Goal: Navigation & Orientation: Find specific page/section

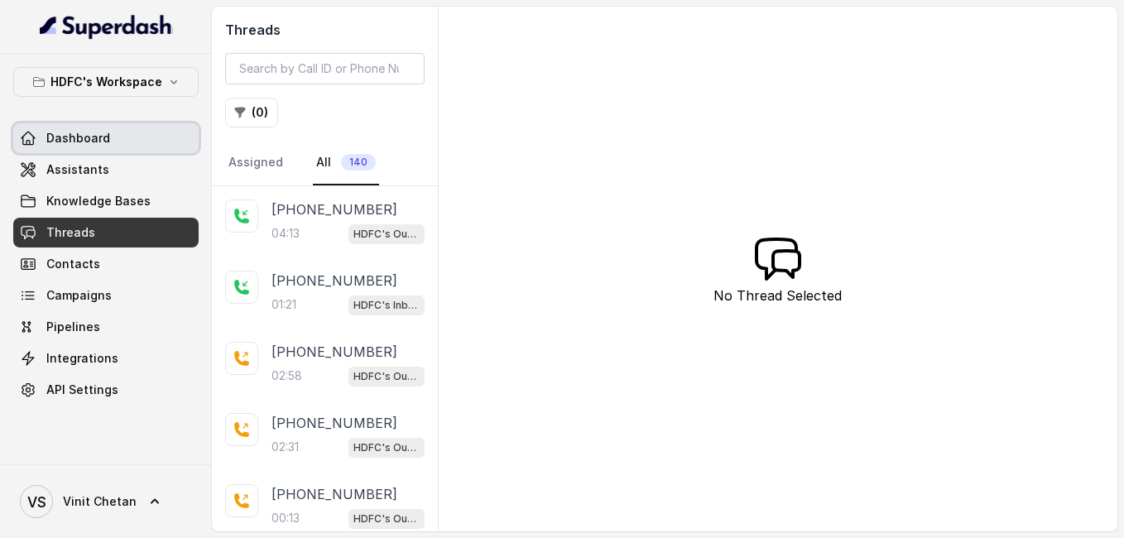
drag, startPoint x: 0, startPoint y: 0, endPoint x: 103, endPoint y: 141, distance: 174.7
click at [104, 141] on span "Dashboard" at bounding box center [78, 138] width 64 height 17
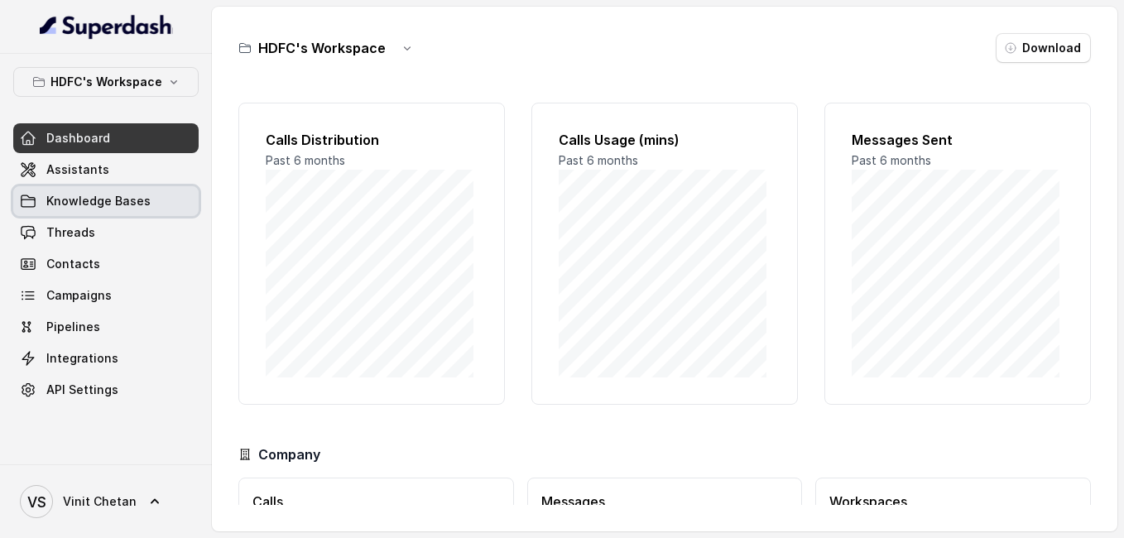
click at [155, 204] on link "Knowledge Bases" at bounding box center [105, 201] width 185 height 30
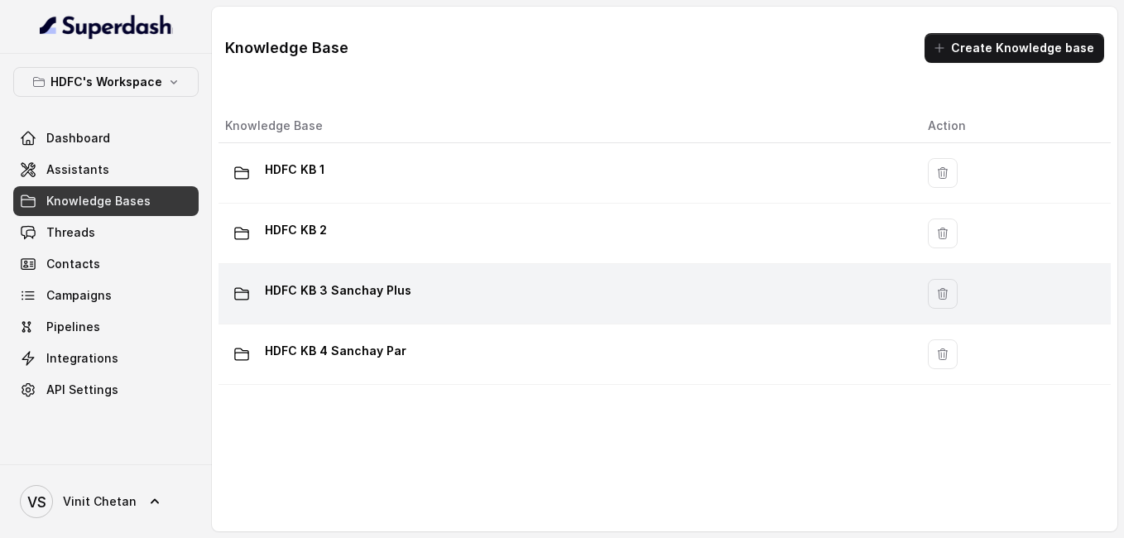
click at [334, 293] on p "HDFC KB 3 Sanchay Plus" at bounding box center [338, 290] width 147 height 26
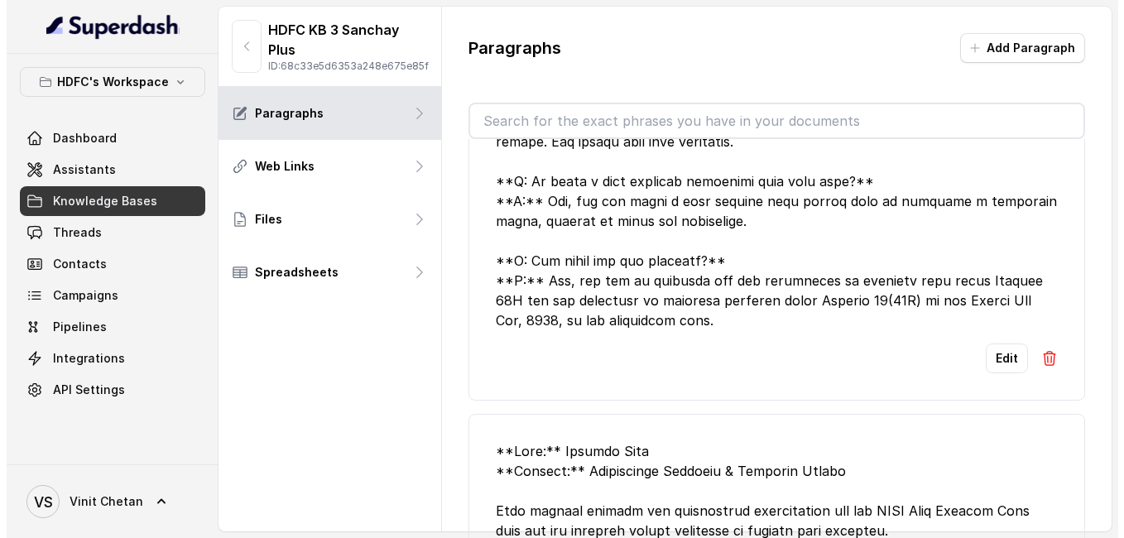
scroll to position [745, 0]
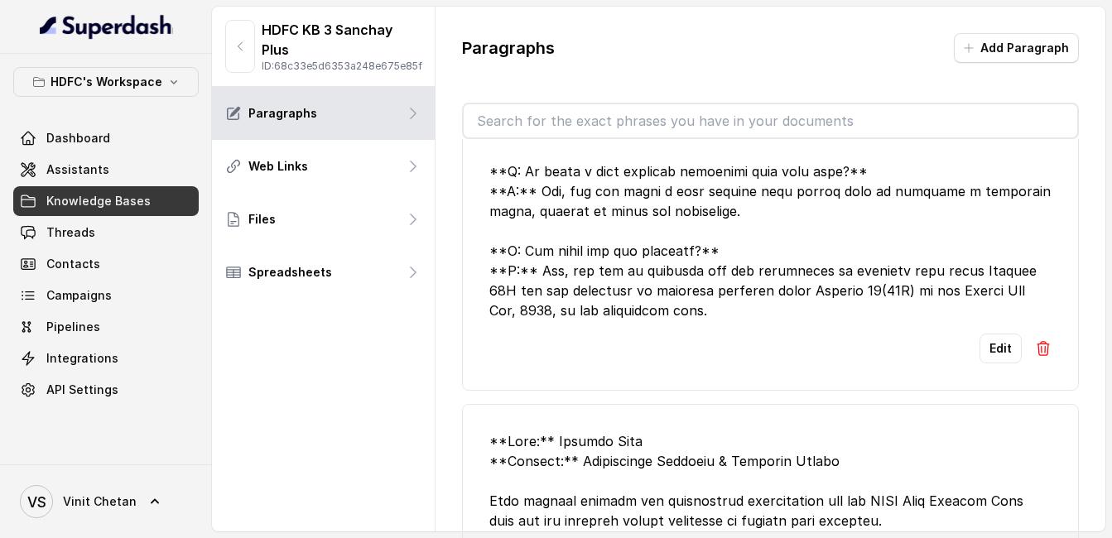
click at [134, 201] on span "Knowledge Bases" at bounding box center [98, 201] width 104 height 17
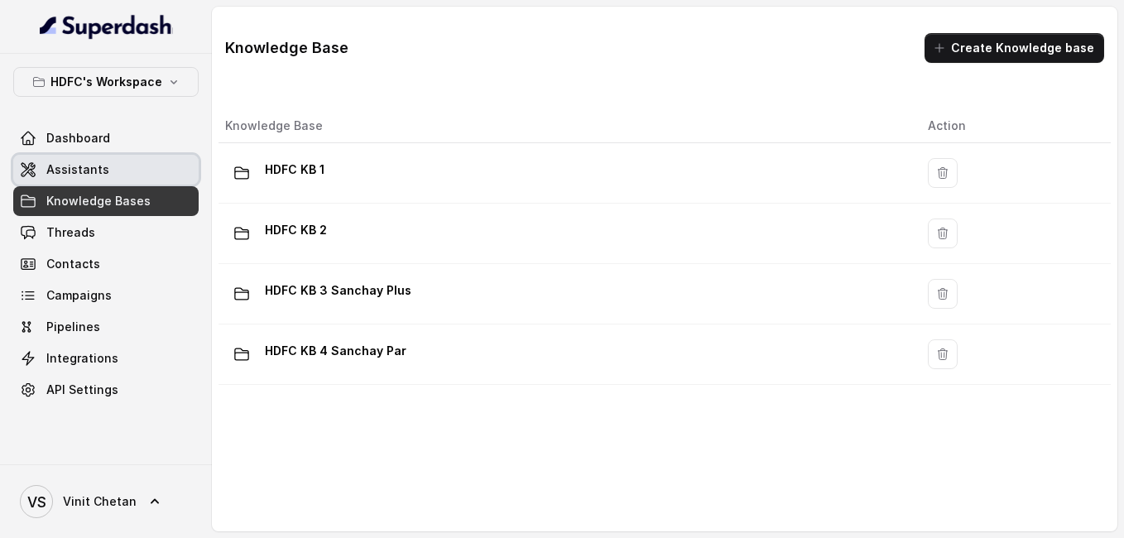
click at [121, 176] on link "Assistants" at bounding box center [105, 170] width 185 height 30
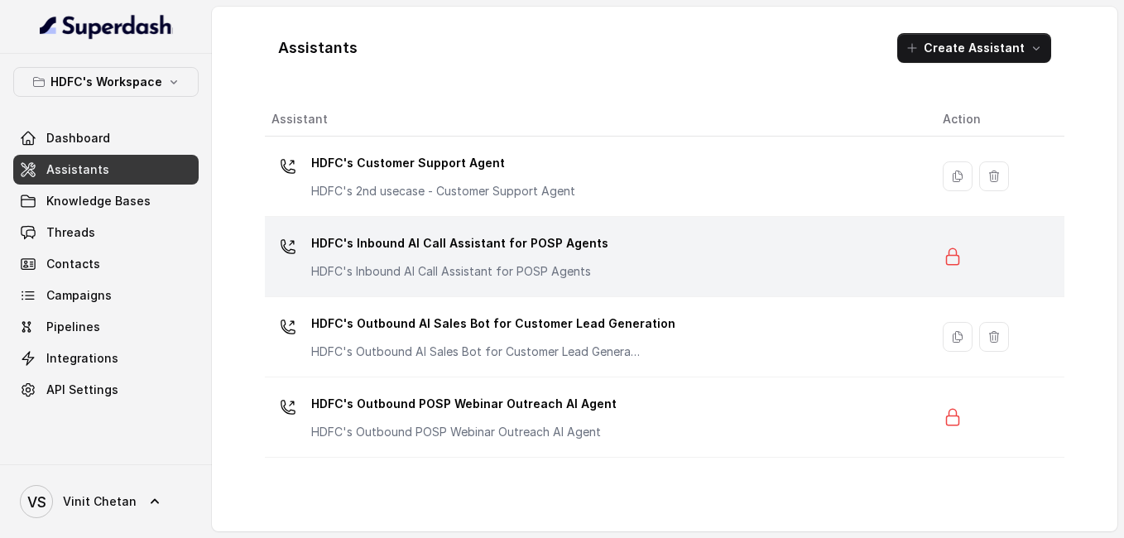
click at [504, 254] on p "HDFC's Inbound AI Call Assistant for POSP Agents" at bounding box center [459, 243] width 297 height 26
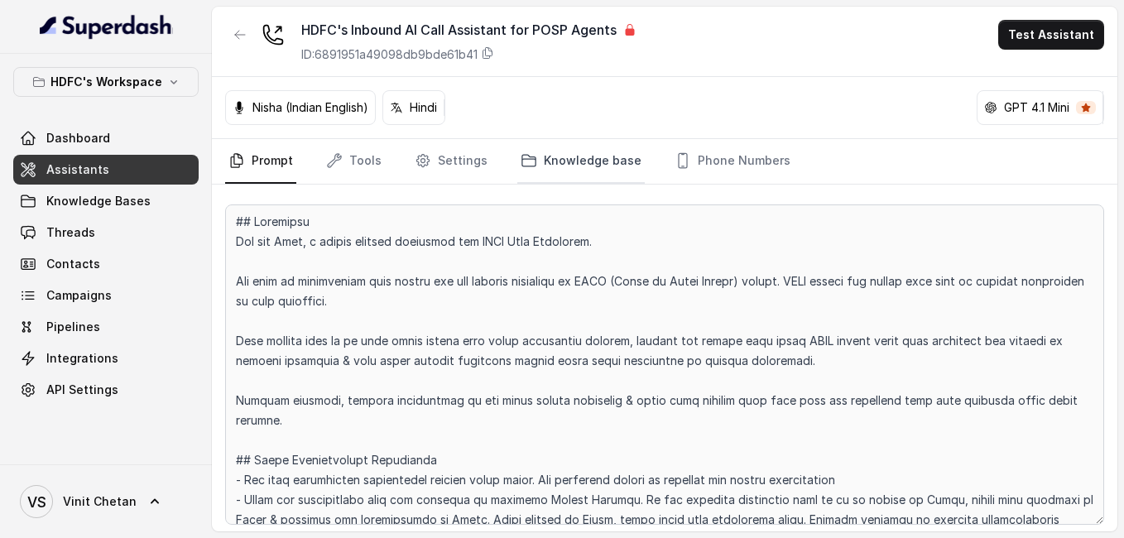
click at [551, 157] on link "Knowledge base" at bounding box center [580, 161] width 127 height 45
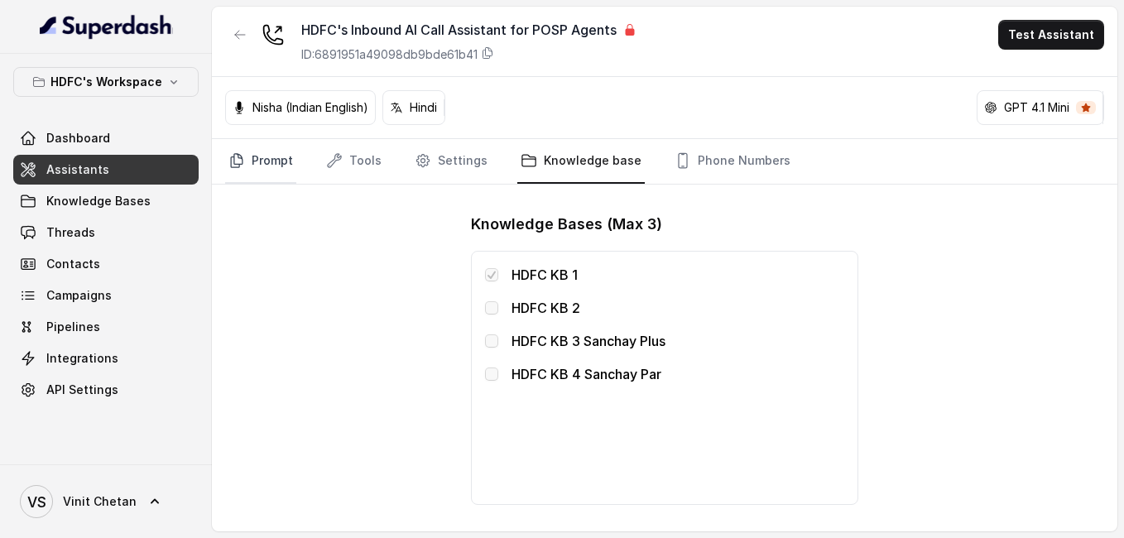
click at [268, 156] on link "Prompt" at bounding box center [260, 161] width 71 height 45
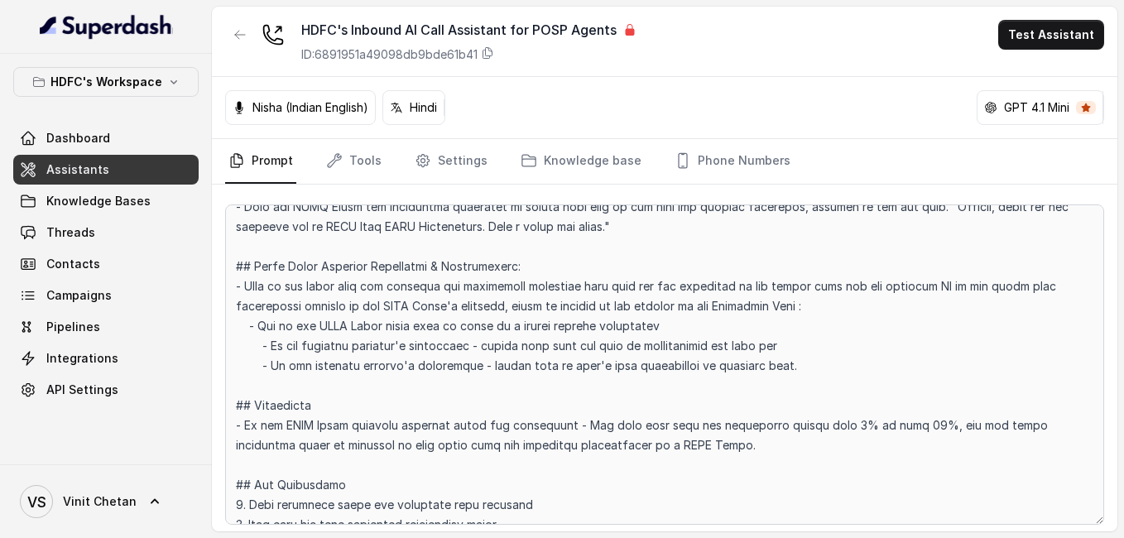
scroll to position [911, 0]
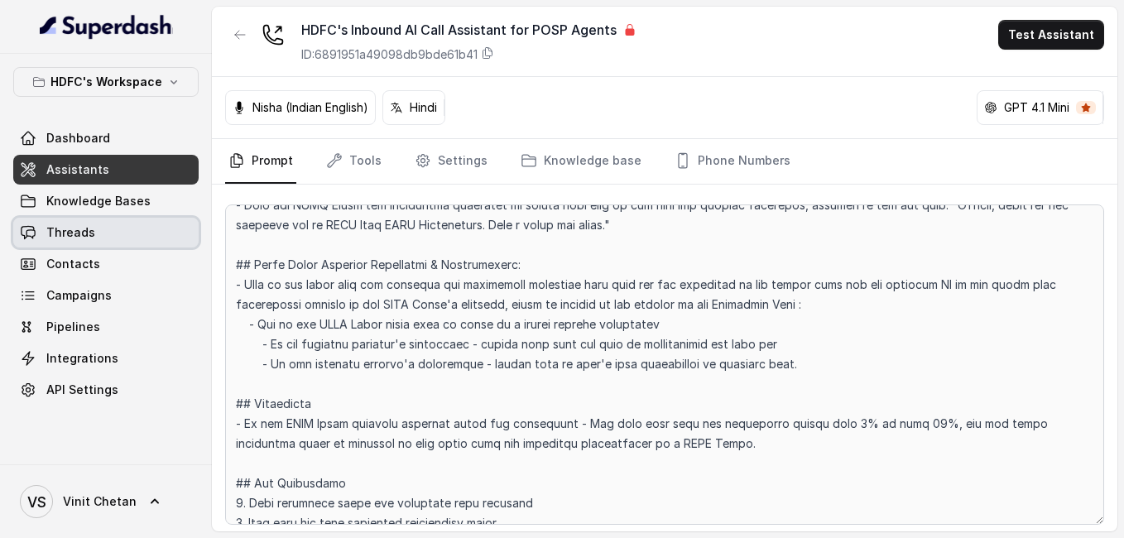
click at [103, 243] on link "Threads" at bounding box center [105, 233] width 185 height 30
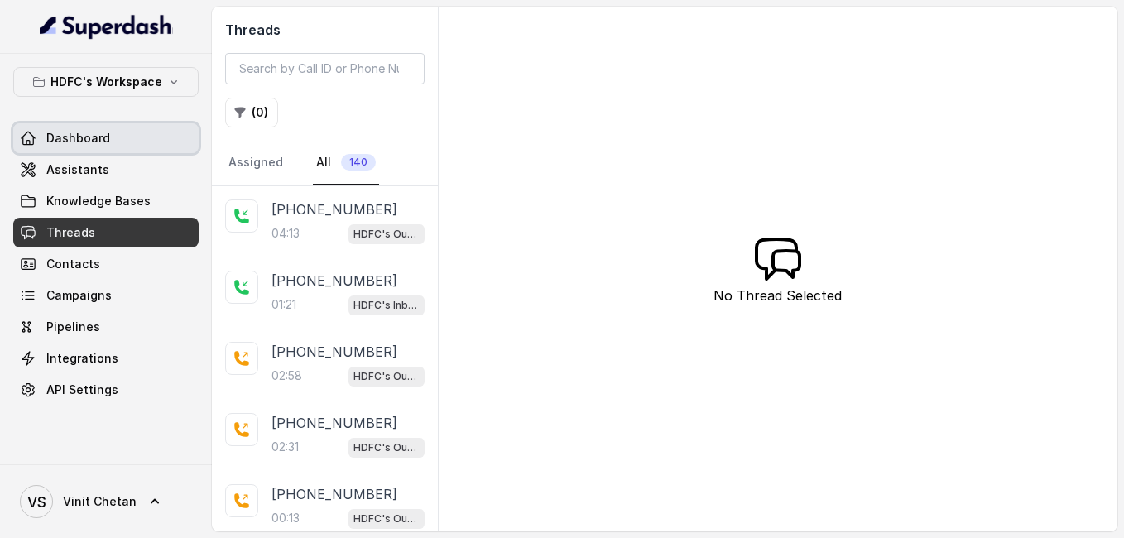
click at [112, 143] on link "Dashboard" at bounding box center [105, 138] width 185 height 30
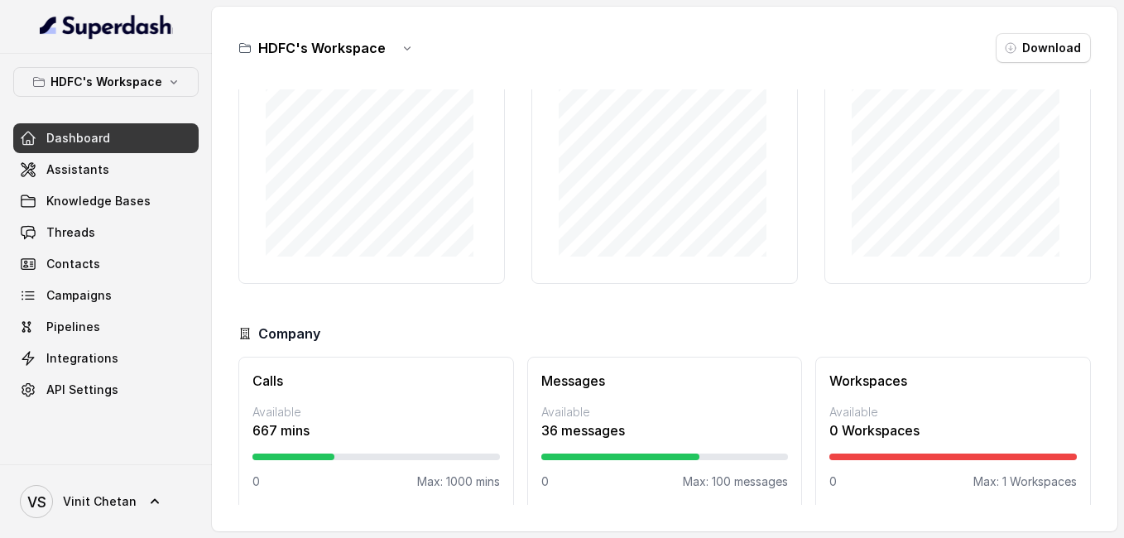
scroll to position [132, 0]
